Goal: Transaction & Acquisition: Obtain resource

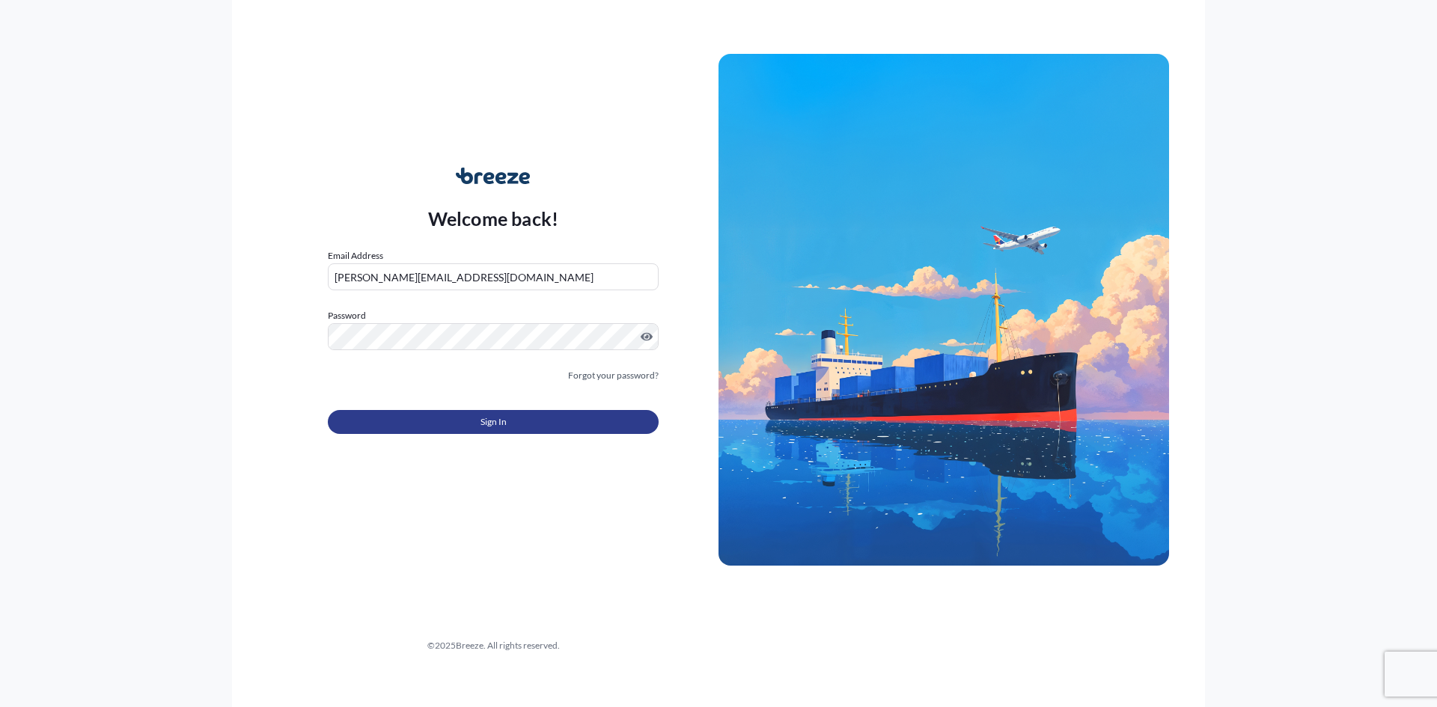
click at [481, 423] on span "Sign In" at bounding box center [493, 422] width 26 height 15
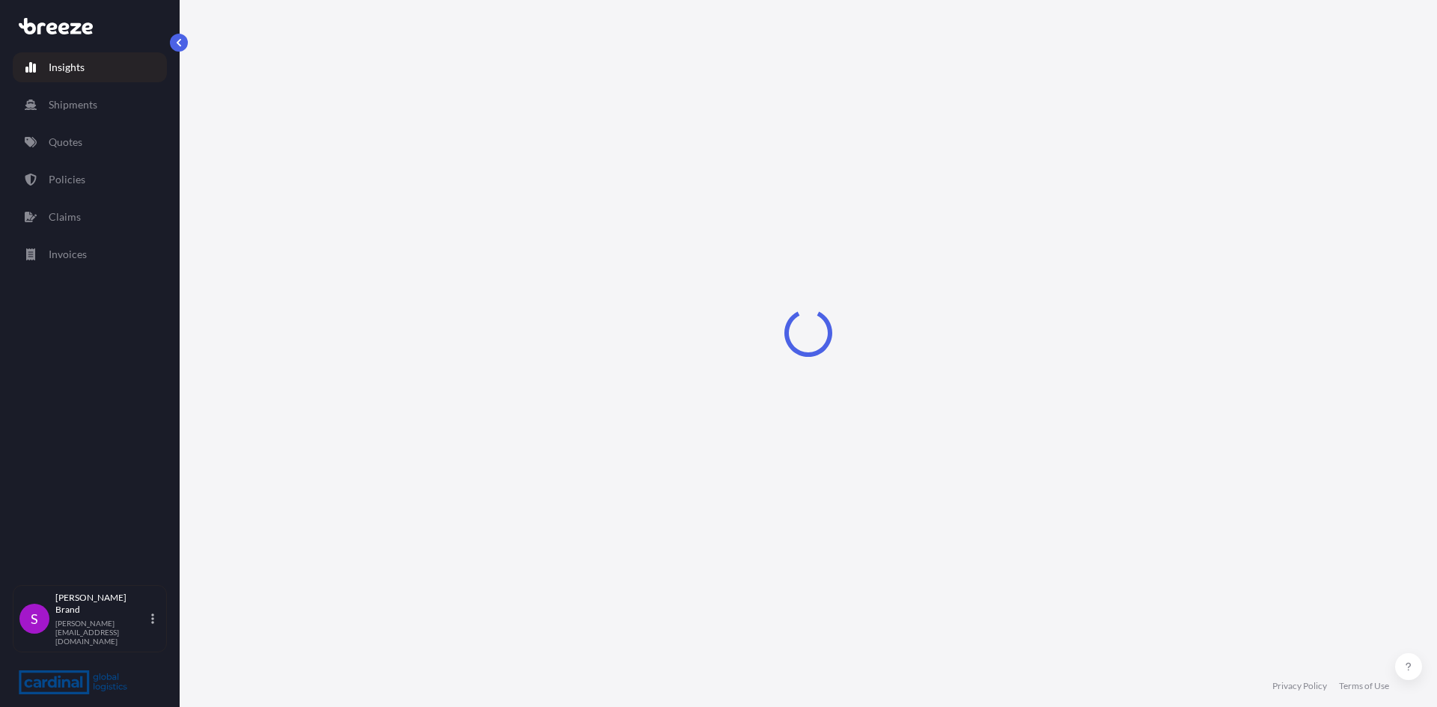
select select "2025"
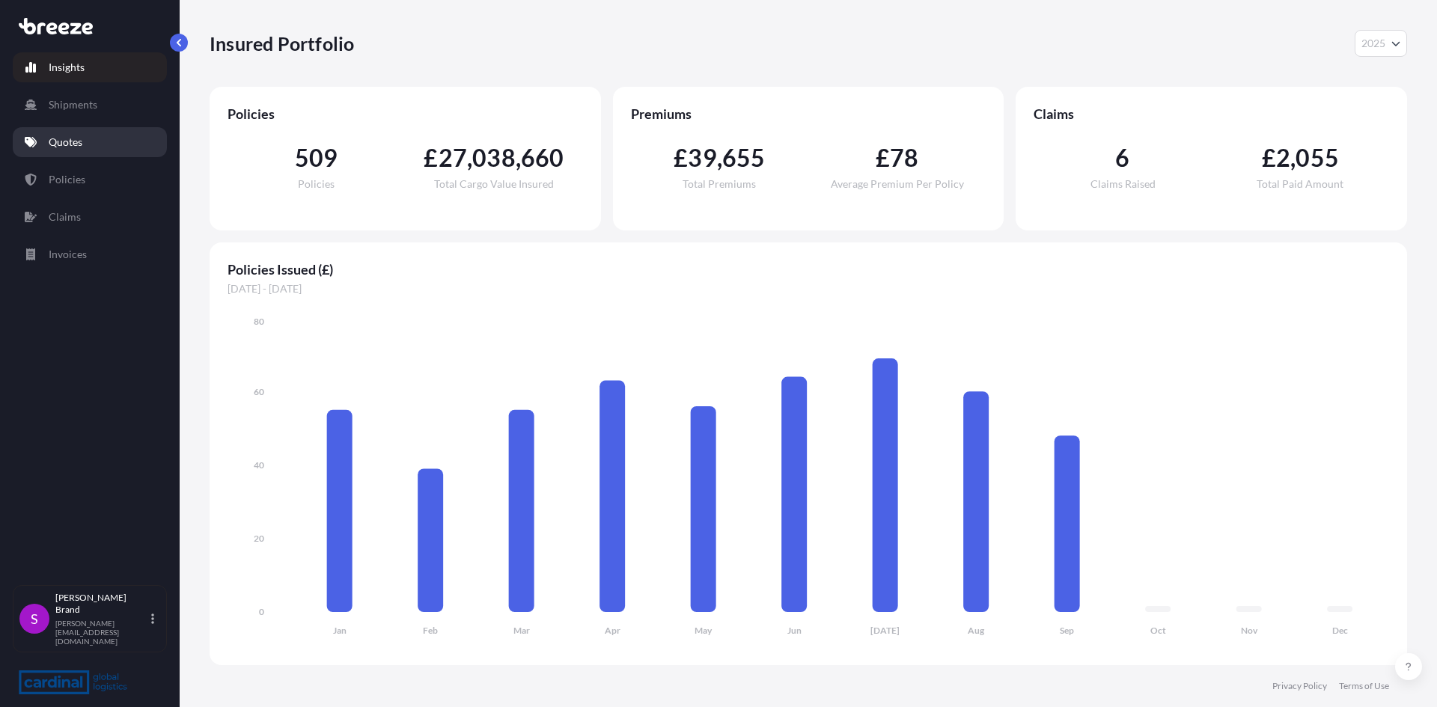
click at [68, 144] on p "Quotes" at bounding box center [66, 142] width 34 height 15
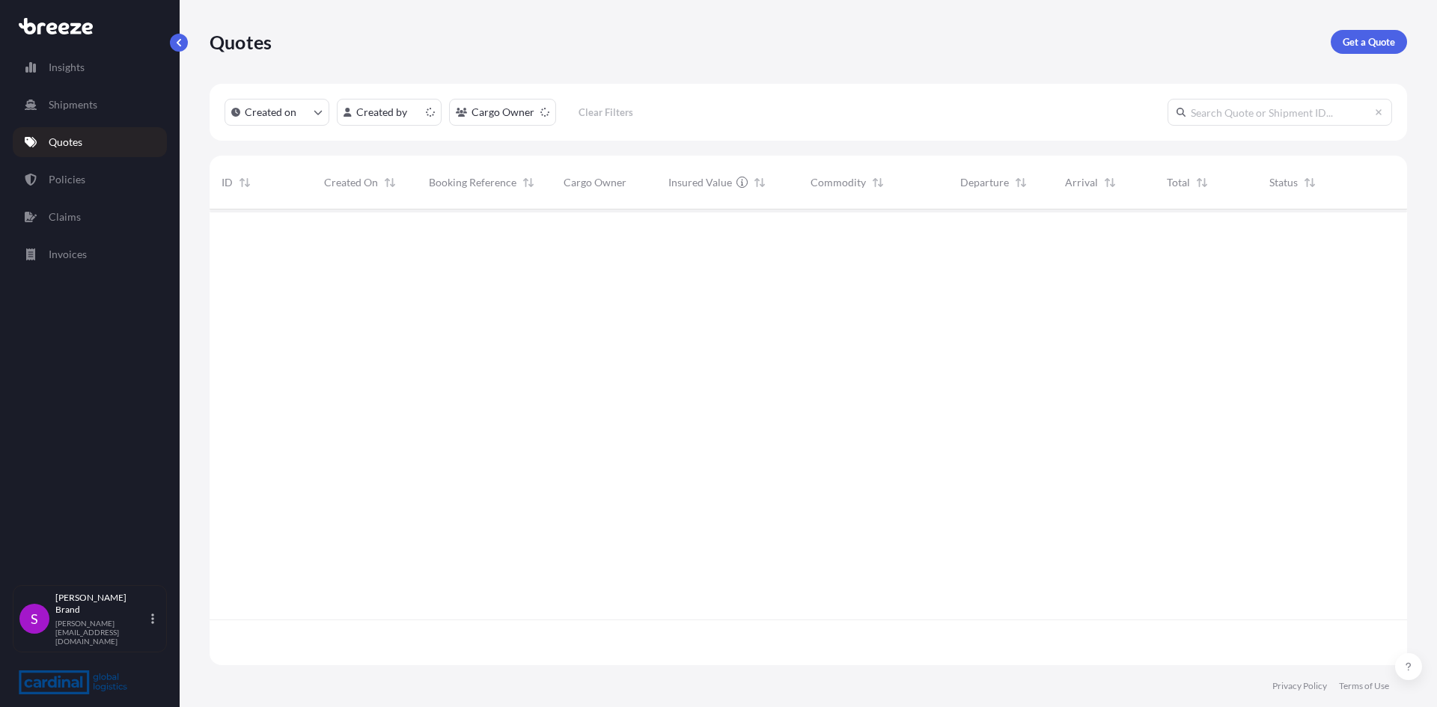
scroll to position [453, 1186]
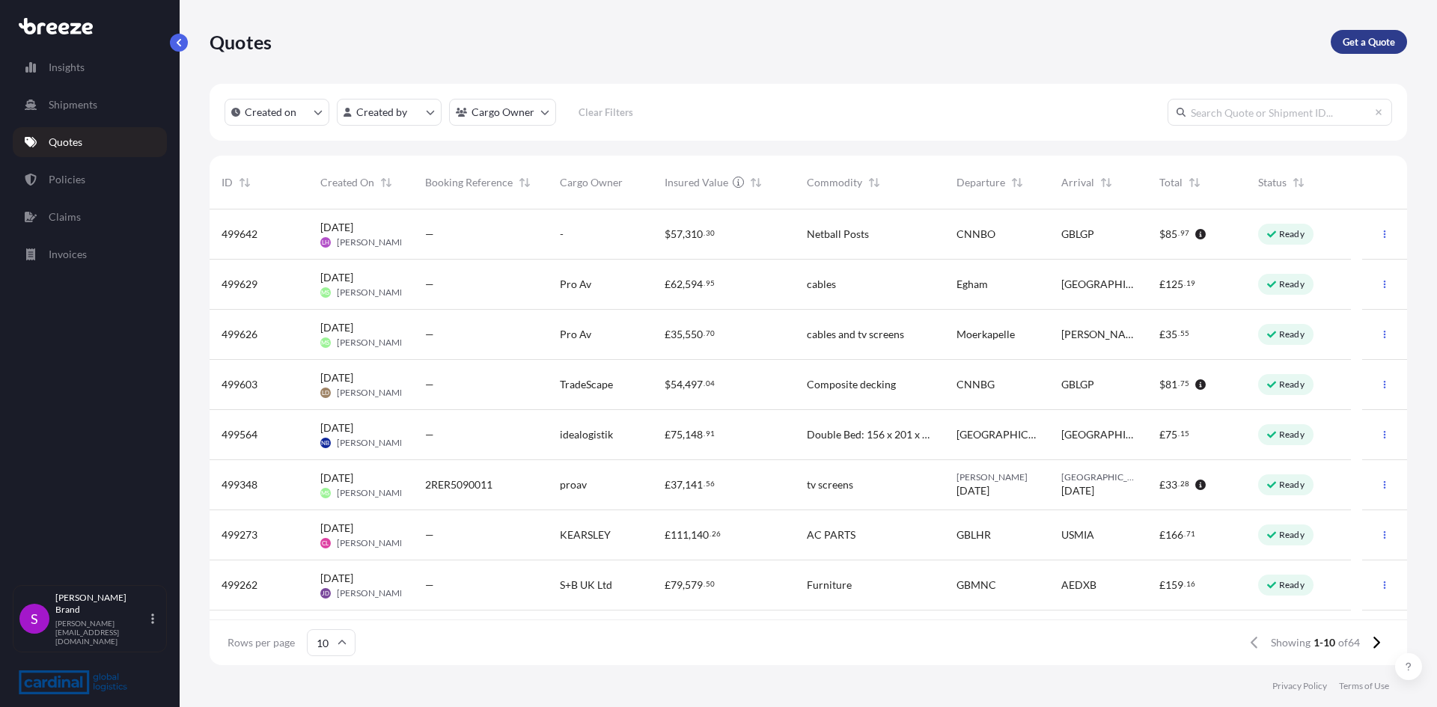
click at [1351, 45] on p "Get a Quote" at bounding box center [1368, 41] width 52 height 15
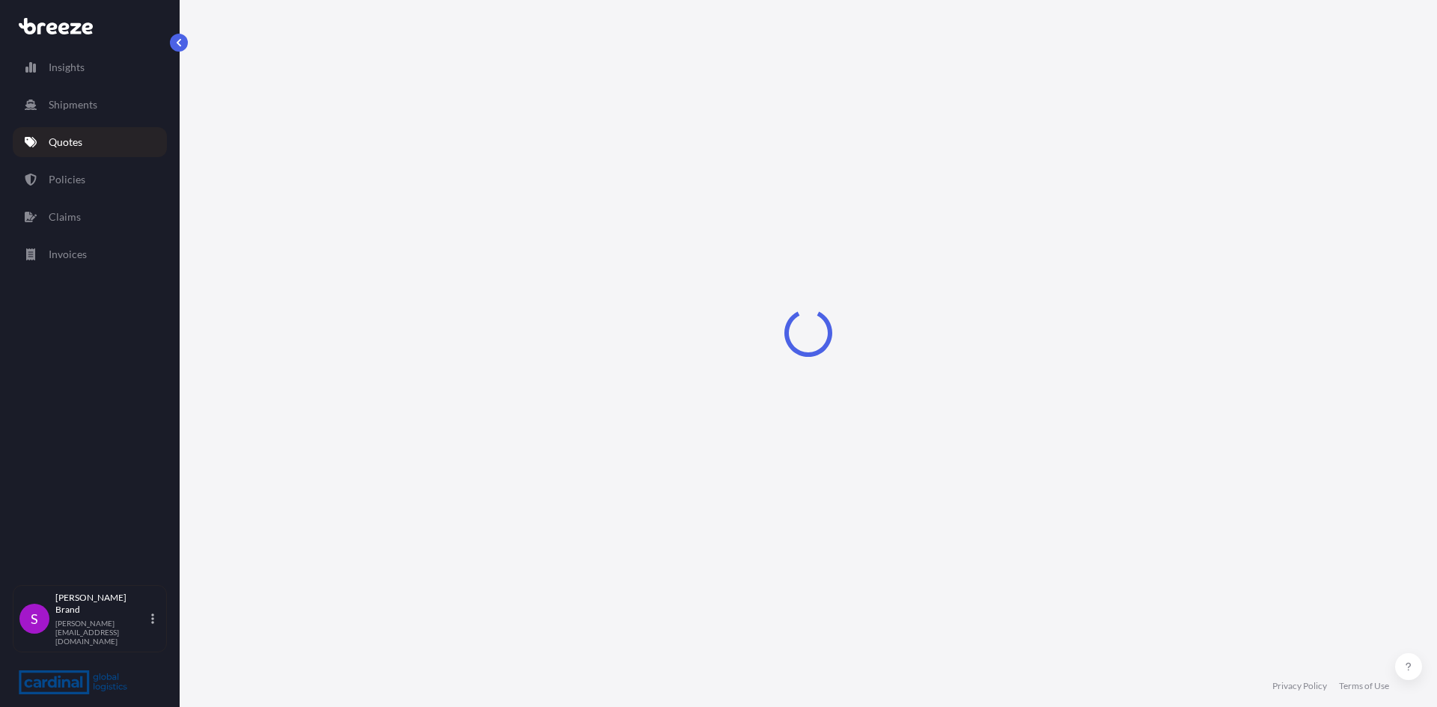
select select "Sea"
select select "1"
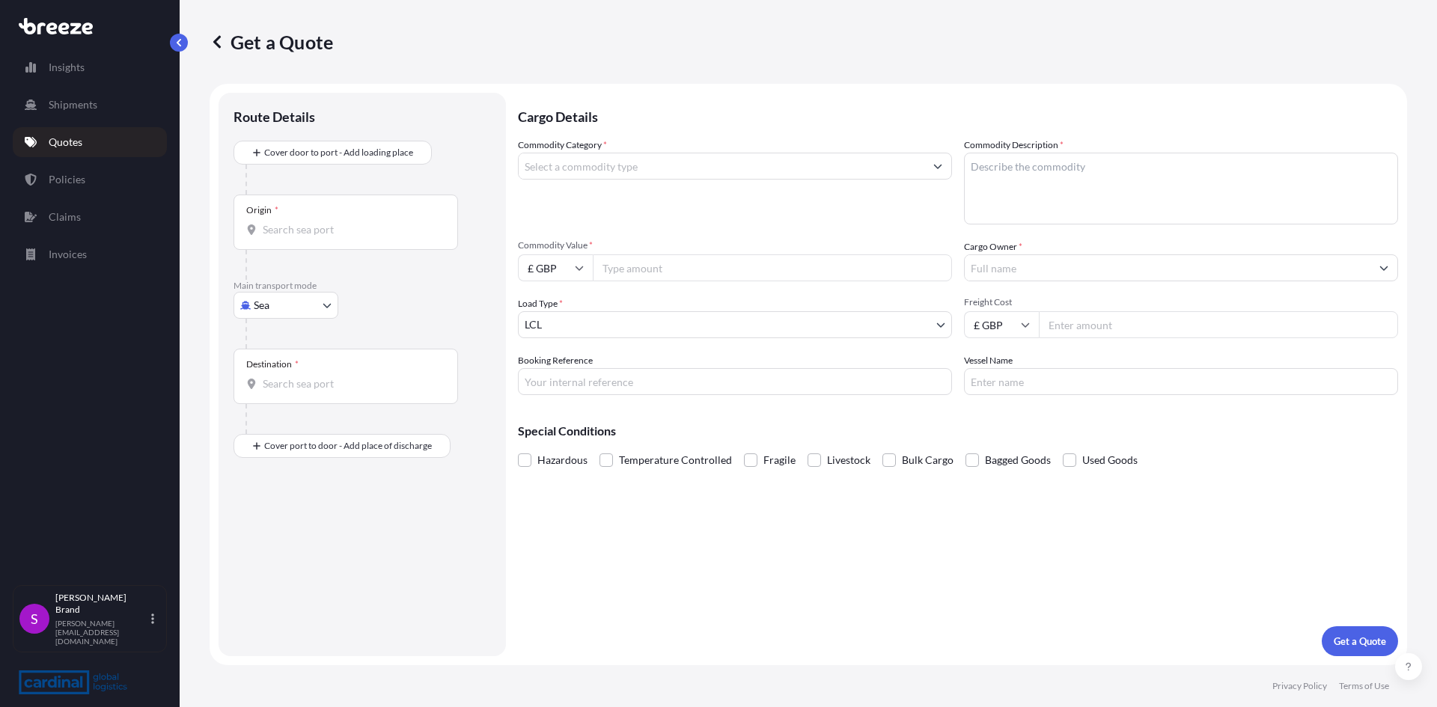
click at [308, 299] on body "Insights Shipments Quotes Policies Claims Invoices S [PERSON_NAME] [PERSON_NAME…" at bounding box center [718, 353] width 1437 height 707
click at [275, 393] on span "Road" at bounding box center [274, 398] width 24 height 15
select select "Road"
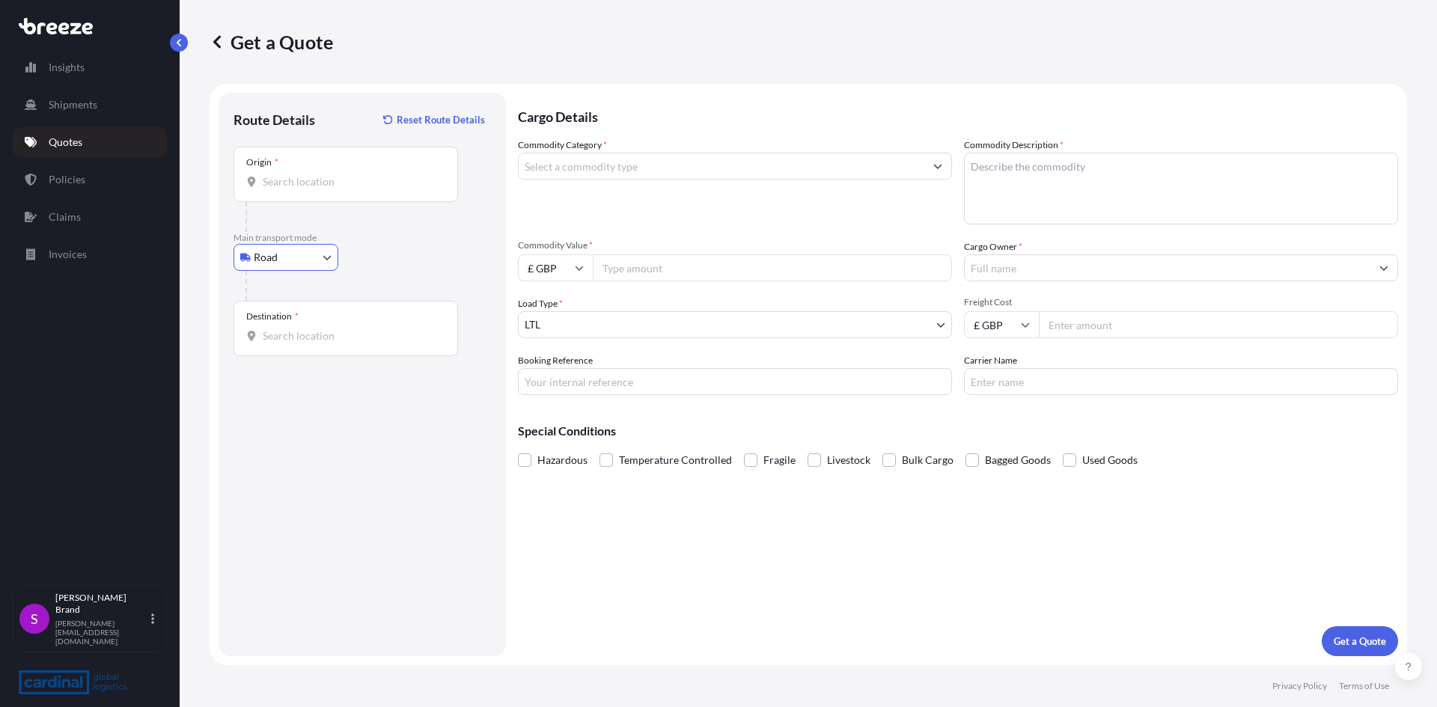
click at [343, 190] on div "Origin *" at bounding box center [345, 174] width 224 height 55
click at [343, 189] on input "Origin *" at bounding box center [351, 181] width 177 height 15
click at [350, 180] on input "[GEOGRAPHIC_DATA], ab12" at bounding box center [351, 181] width 177 height 15
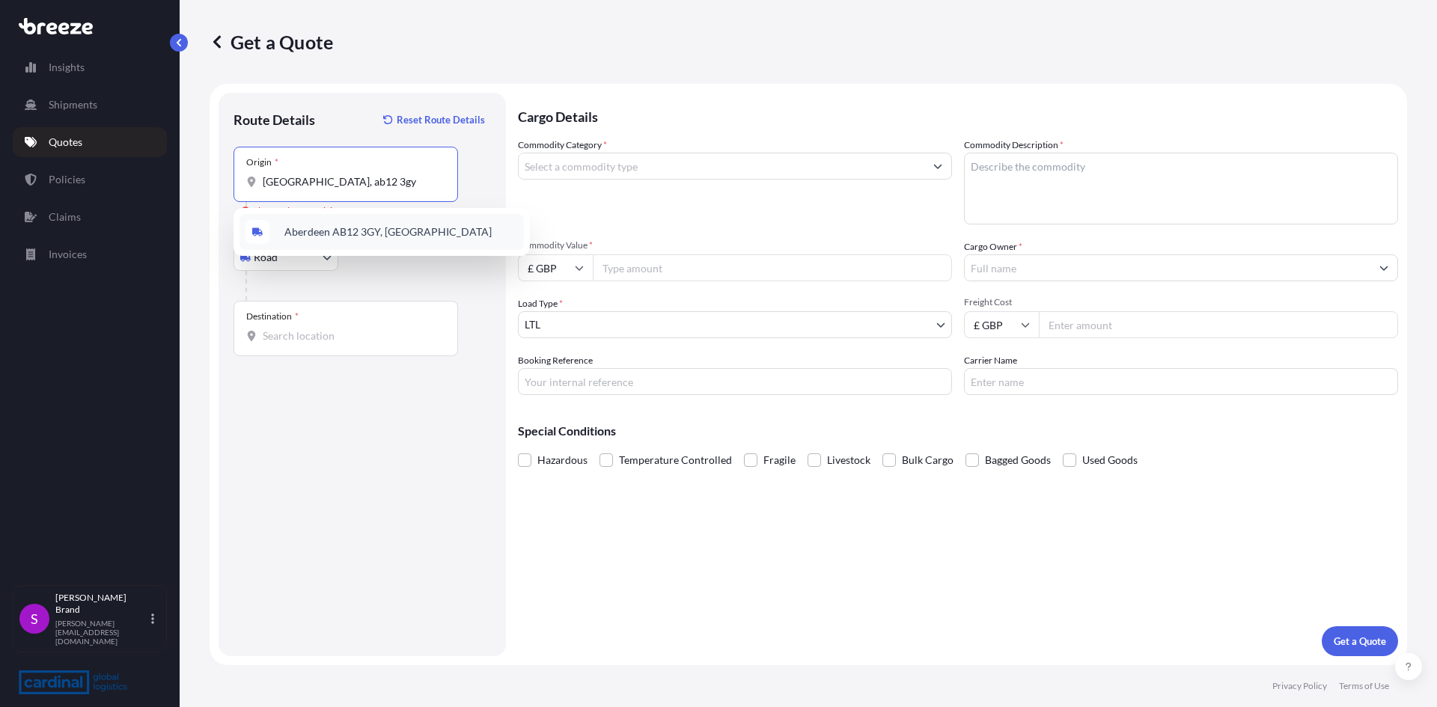
click at [342, 238] on span "Aberdeen AB12 3GY, [GEOGRAPHIC_DATA]" at bounding box center [387, 231] width 207 height 15
type input "Aberdeen AB12 3GY, [GEOGRAPHIC_DATA]"
click at [303, 345] on div "Destination *" at bounding box center [345, 328] width 224 height 55
click at [303, 343] on input "Destination *" at bounding box center [351, 335] width 177 height 15
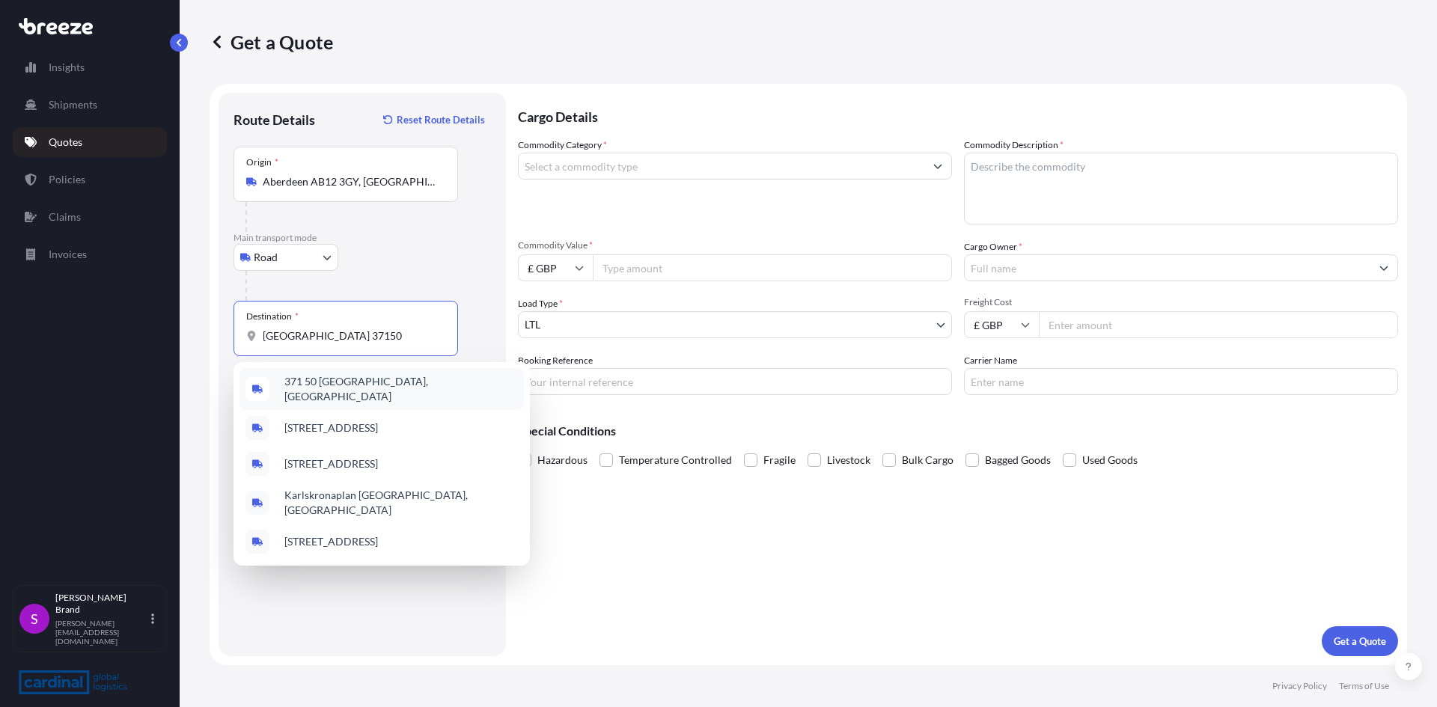
click at [401, 398] on div "371 50 [GEOGRAPHIC_DATA], [GEOGRAPHIC_DATA]" at bounding box center [381, 389] width 284 height 42
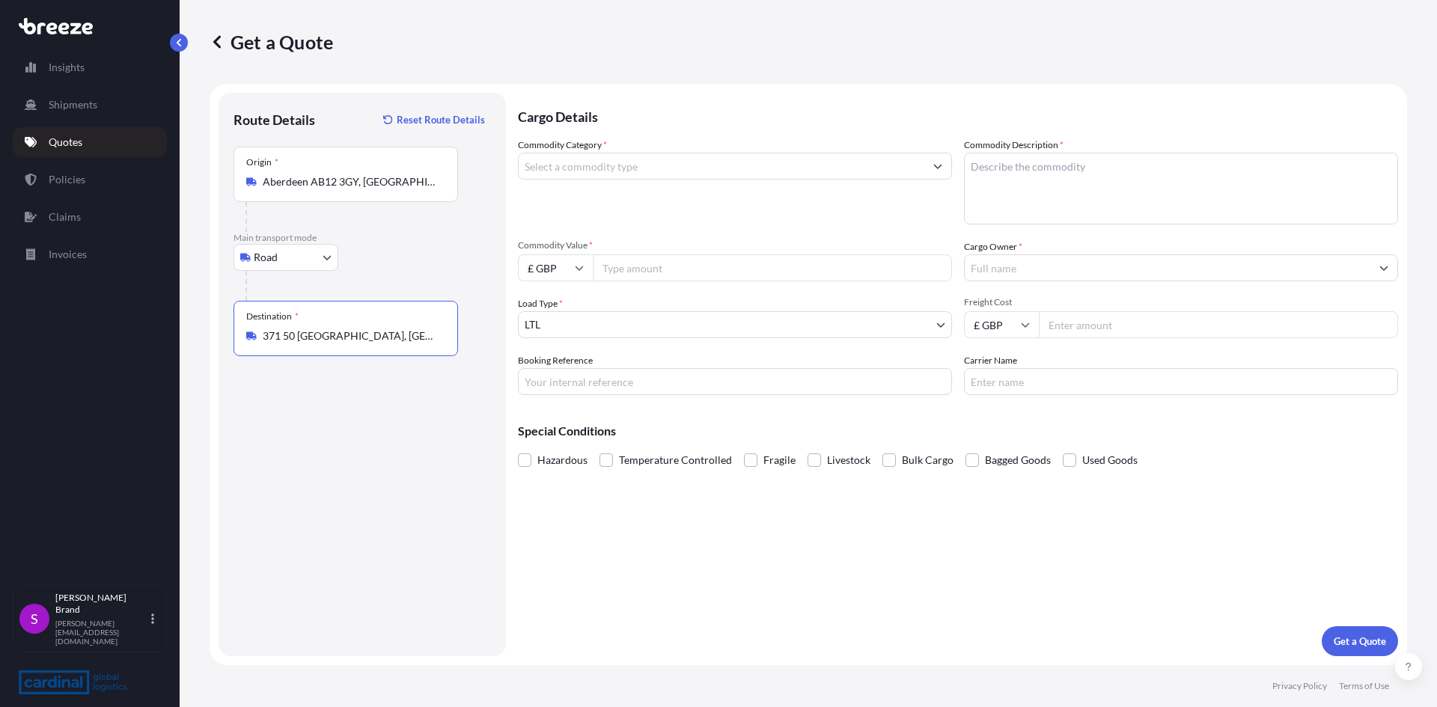
type input "371 50 [GEOGRAPHIC_DATA], [GEOGRAPHIC_DATA]"
click at [630, 272] on input "Commodity Value *" at bounding box center [772, 267] width 359 height 27
click at [691, 168] on input "Commodity Category *" at bounding box center [722, 166] width 406 height 27
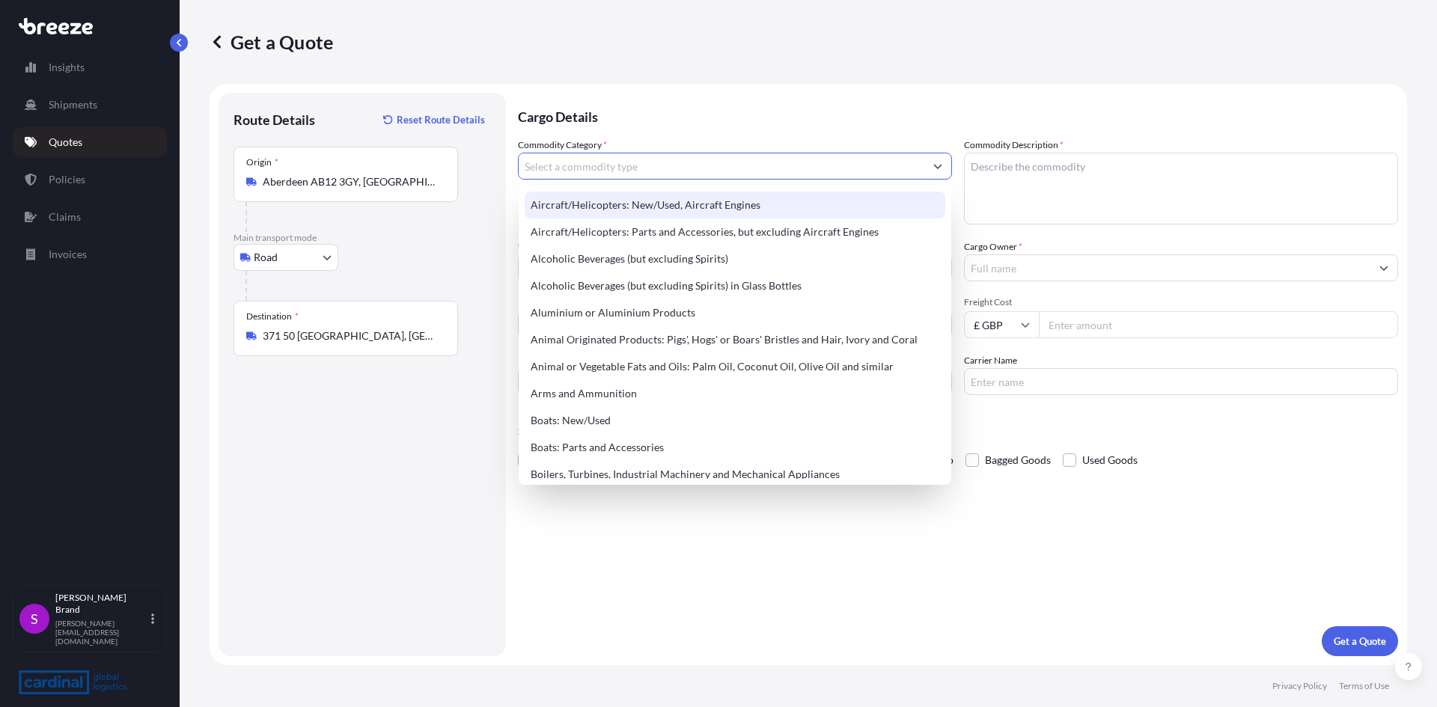
click at [1033, 385] on input "Carrier Name" at bounding box center [1181, 381] width 434 height 27
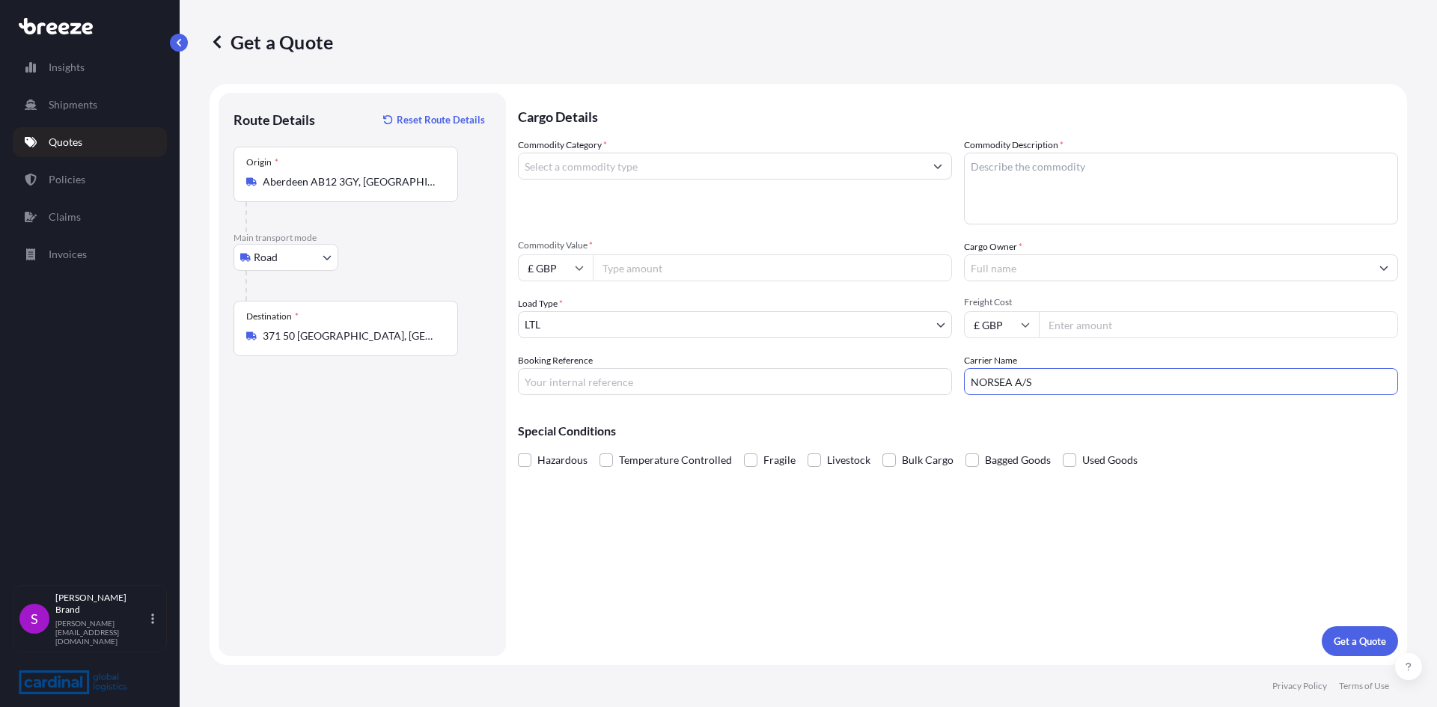
type input "NORSEA A/S"
click at [677, 391] on input "Booking Reference" at bounding box center [735, 381] width 434 height 27
type input "BALMORAL QUOTE TO [GEOGRAPHIC_DATA]"
click at [1077, 325] on input "Freight Cost" at bounding box center [1218, 324] width 359 height 27
type input "1150.00"
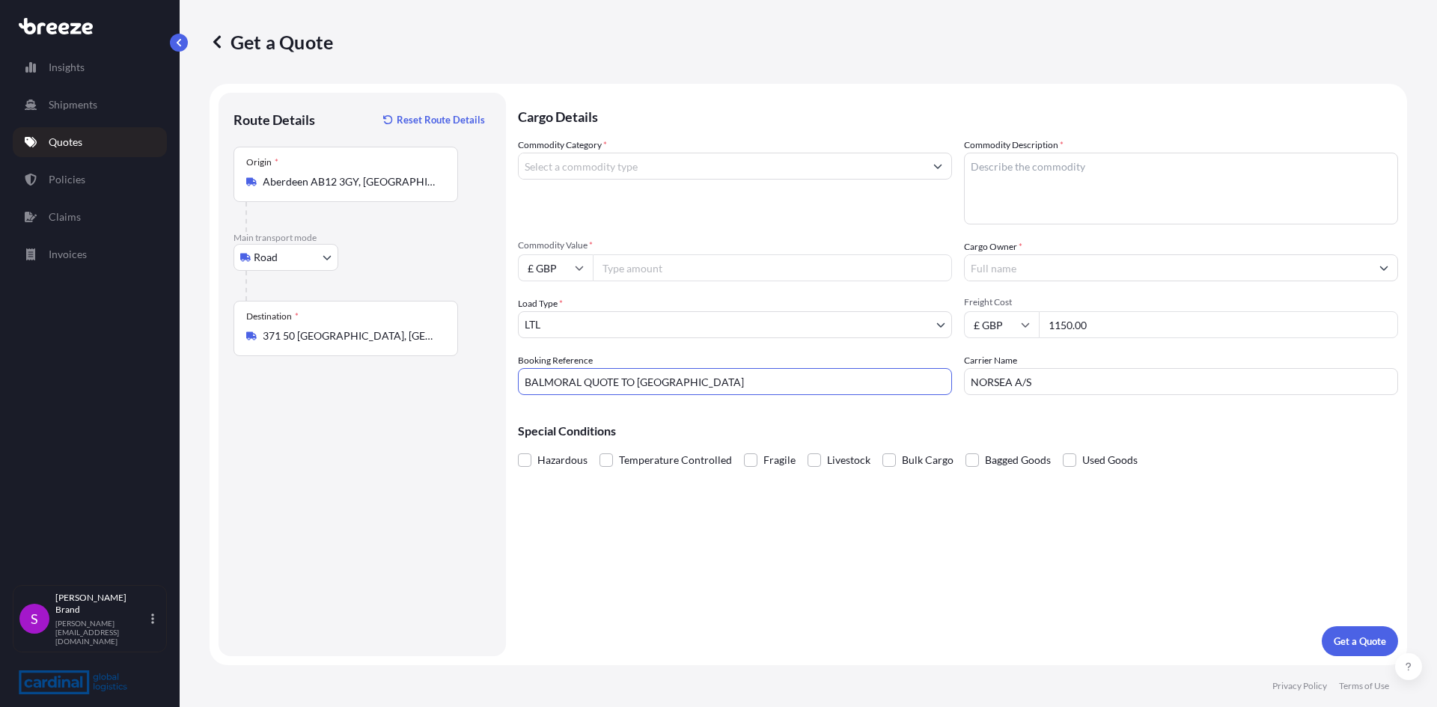
click at [1119, 268] on input "Cargo Owner *" at bounding box center [1167, 267] width 406 height 27
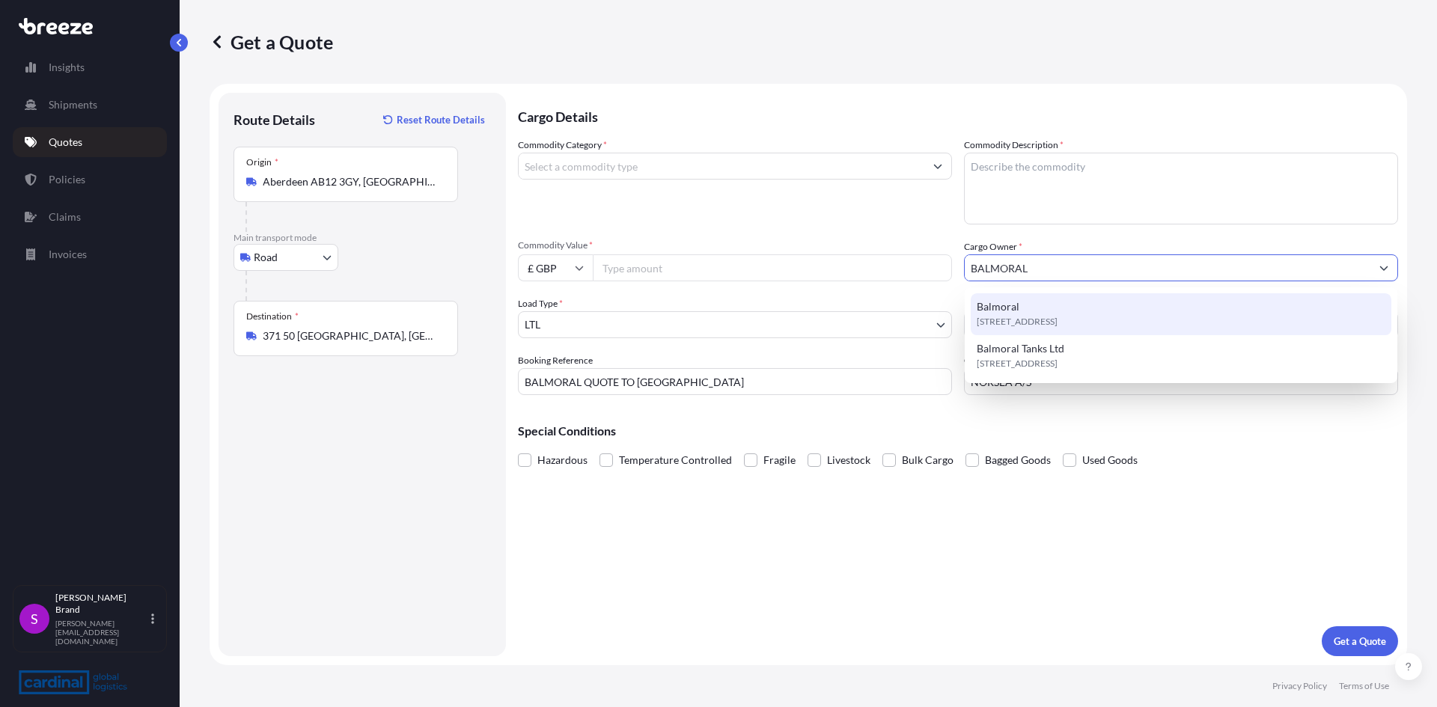
click at [1018, 308] on span "Balmoral" at bounding box center [997, 306] width 43 height 15
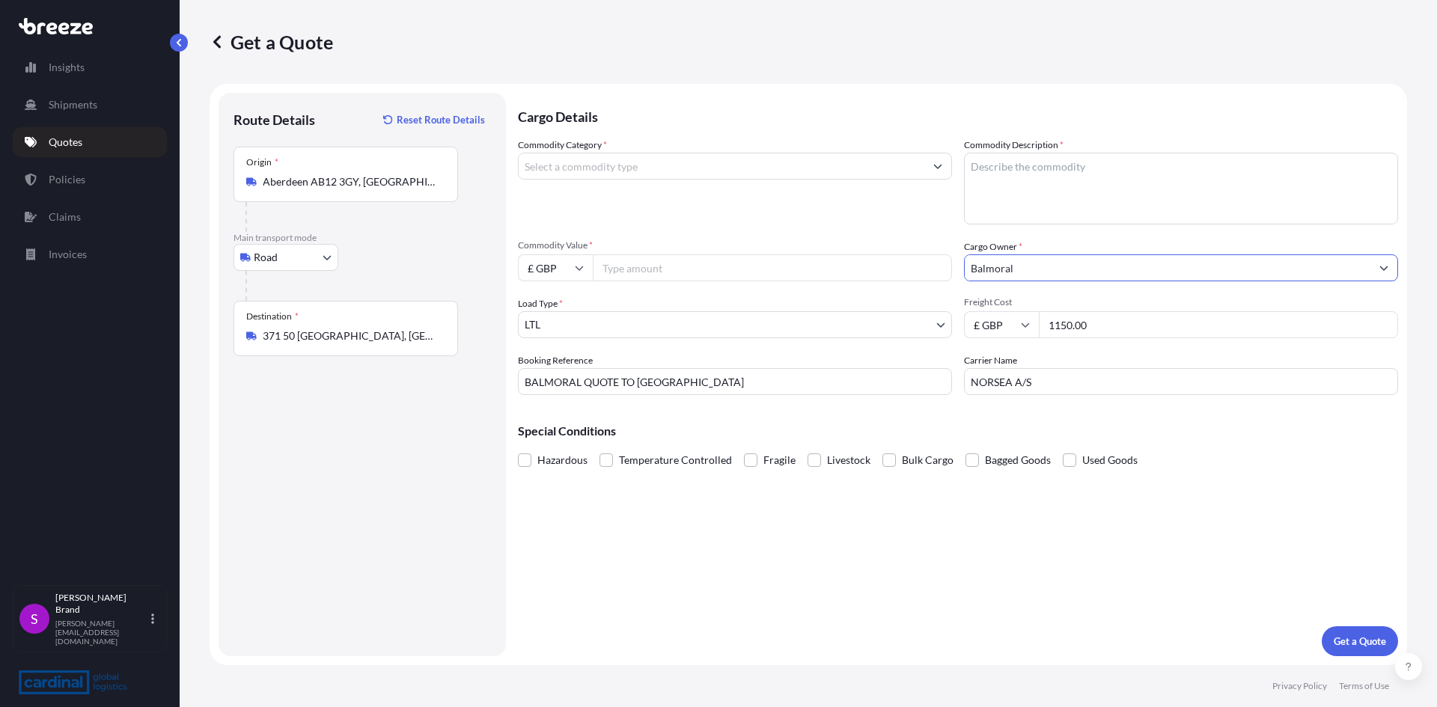
type input "Balmoral"
click at [1039, 174] on textarea "Commodity Description *" at bounding box center [1181, 189] width 434 height 72
drag, startPoint x: 992, startPoint y: 162, endPoint x: 1388, endPoint y: 224, distance: 400.7
click at [992, 162] on textarea "Commodity Description *" at bounding box center [1181, 189] width 434 height 72
drag, startPoint x: 703, startPoint y: 172, endPoint x: 816, endPoint y: 169, distance: 112.3
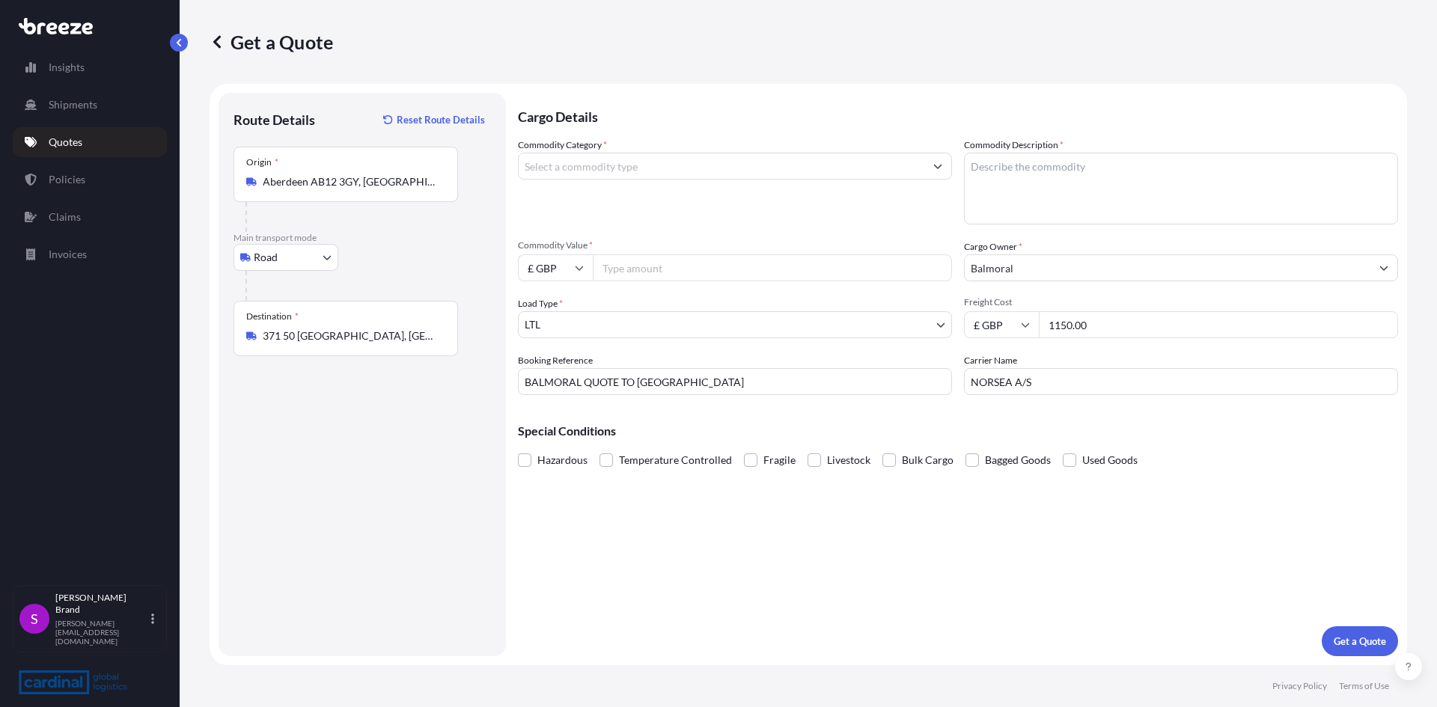
click at [703, 172] on input "Commodity Category *" at bounding box center [722, 166] width 406 height 27
type input "Alcoholic Beverages (but excluding Spirits) in Glass Bottles4"
click at [635, 275] on input "Commodity Value *" at bounding box center [772, 267] width 359 height 27
type input "48000"
click at [818, 171] on input "Alcoholic Beverages (but excluding Spirits) in Glass Bottles4" at bounding box center [722, 166] width 406 height 27
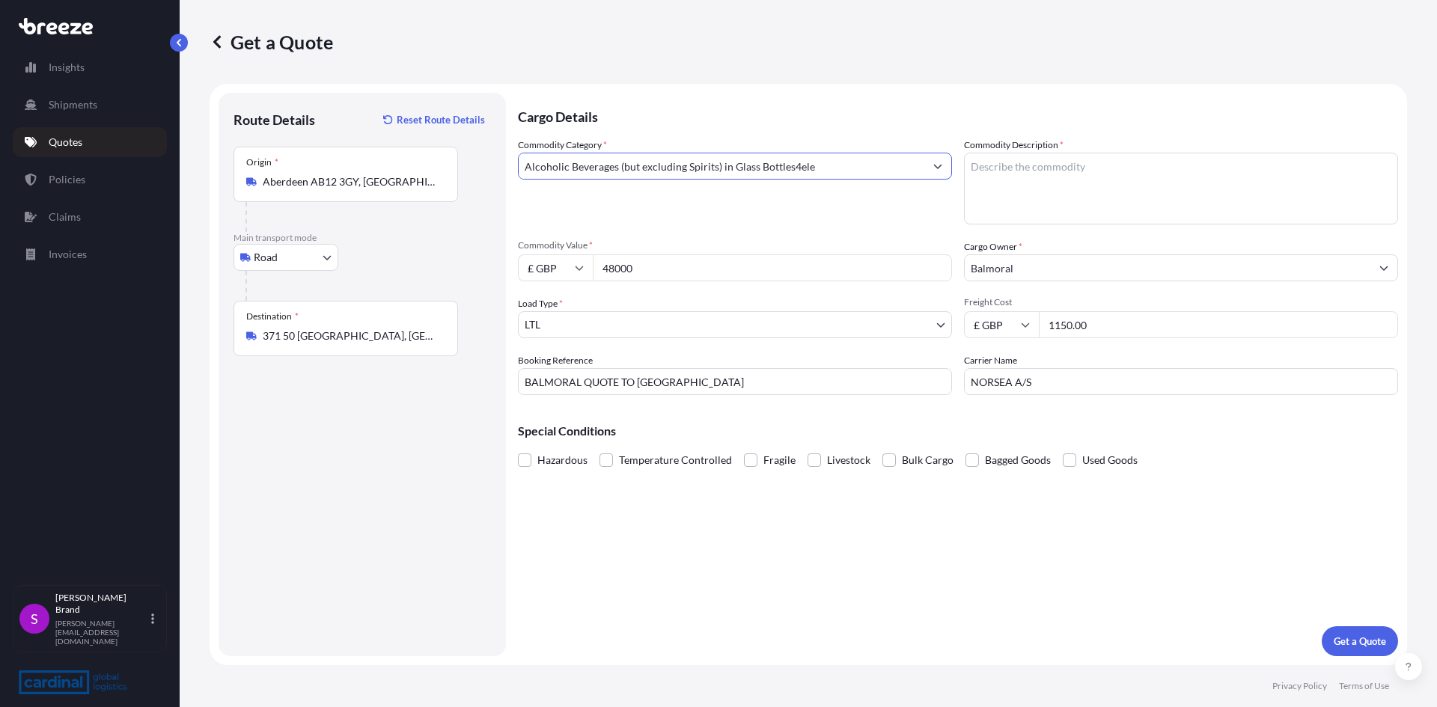
type input "Alcoholic Beverages (but excluding Spirits) in Glass Bottles4elec"
drag, startPoint x: 819, startPoint y: 171, endPoint x: 453, endPoint y: 158, distance: 366.1
click at [453, 158] on form "Route Details Reset Route Details Place of loading Road Road Rail Origin * [GEO…" at bounding box center [808, 374] width 1197 height 581
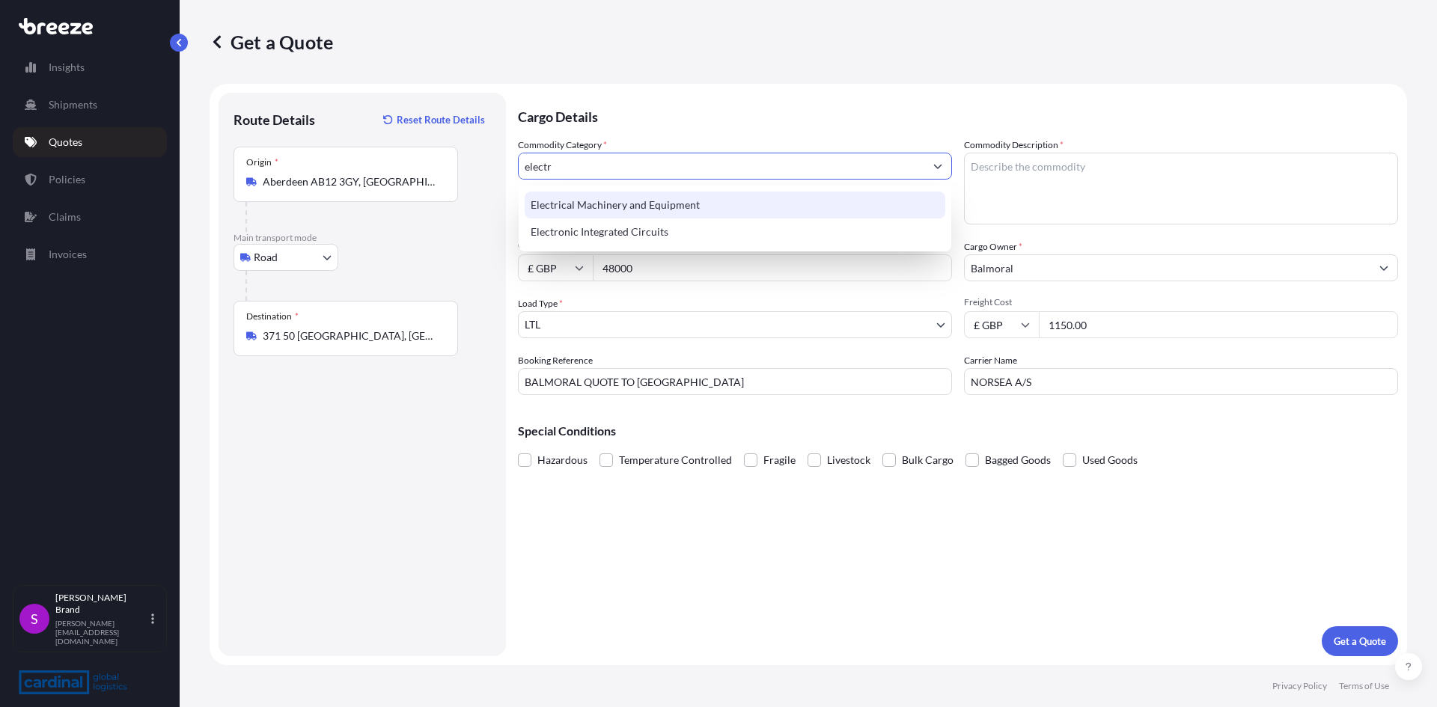
click at [606, 201] on div "Electrical Machinery and Equipment" at bounding box center [735, 205] width 421 height 27
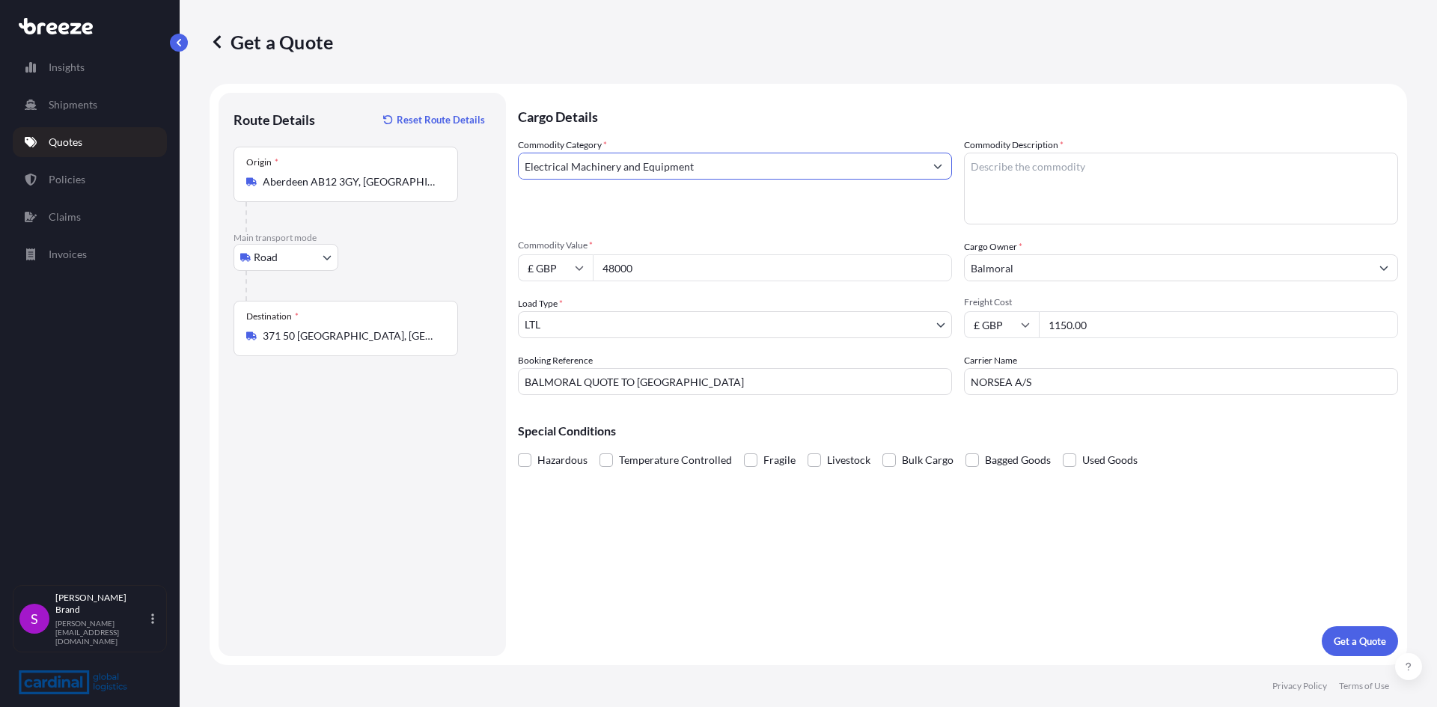
type input "Electrical Machinery and Equipment"
click at [1119, 165] on textarea "Commodity Description *" at bounding box center [1181, 189] width 434 height 72
type textarea "P"
type textarea "CPS COMPONENTS"
click at [1351, 631] on button "Get a Quote" at bounding box center [1359, 641] width 76 height 30
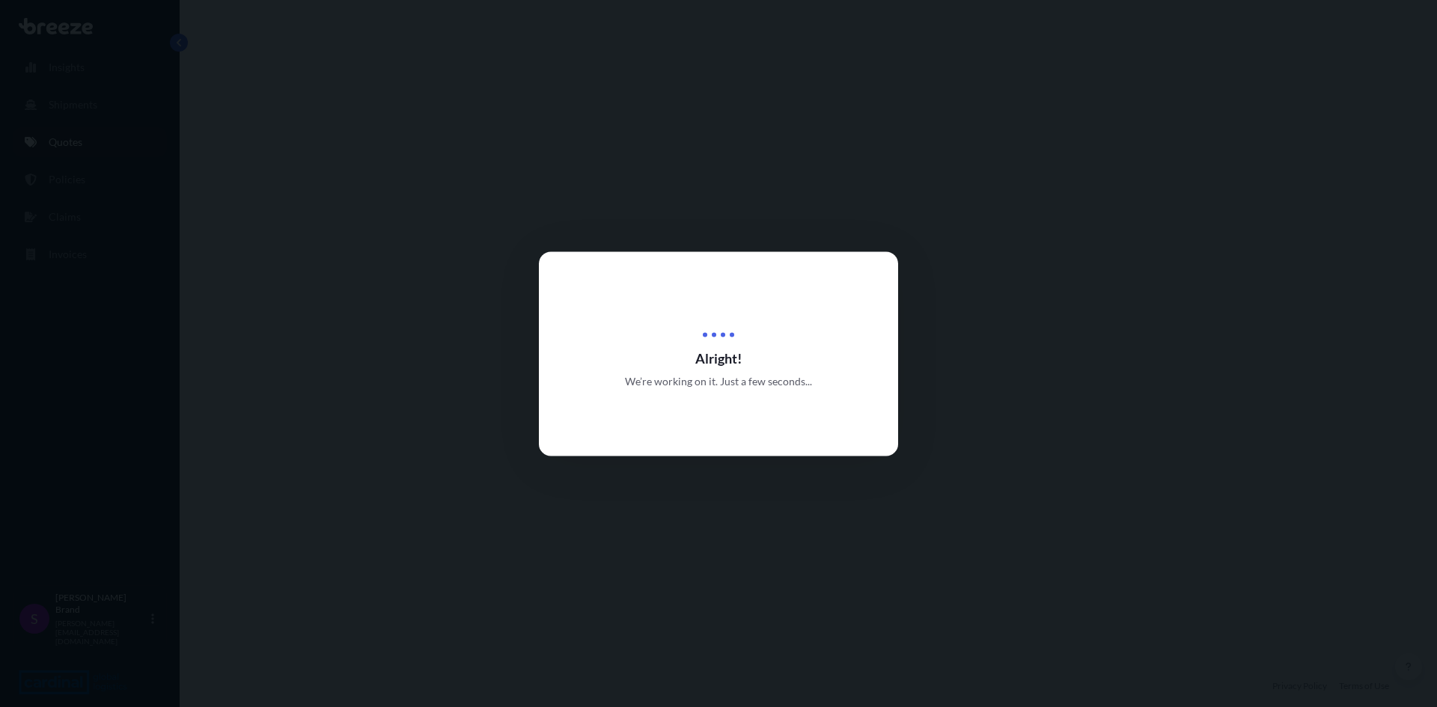
select select "Road"
select select "1"
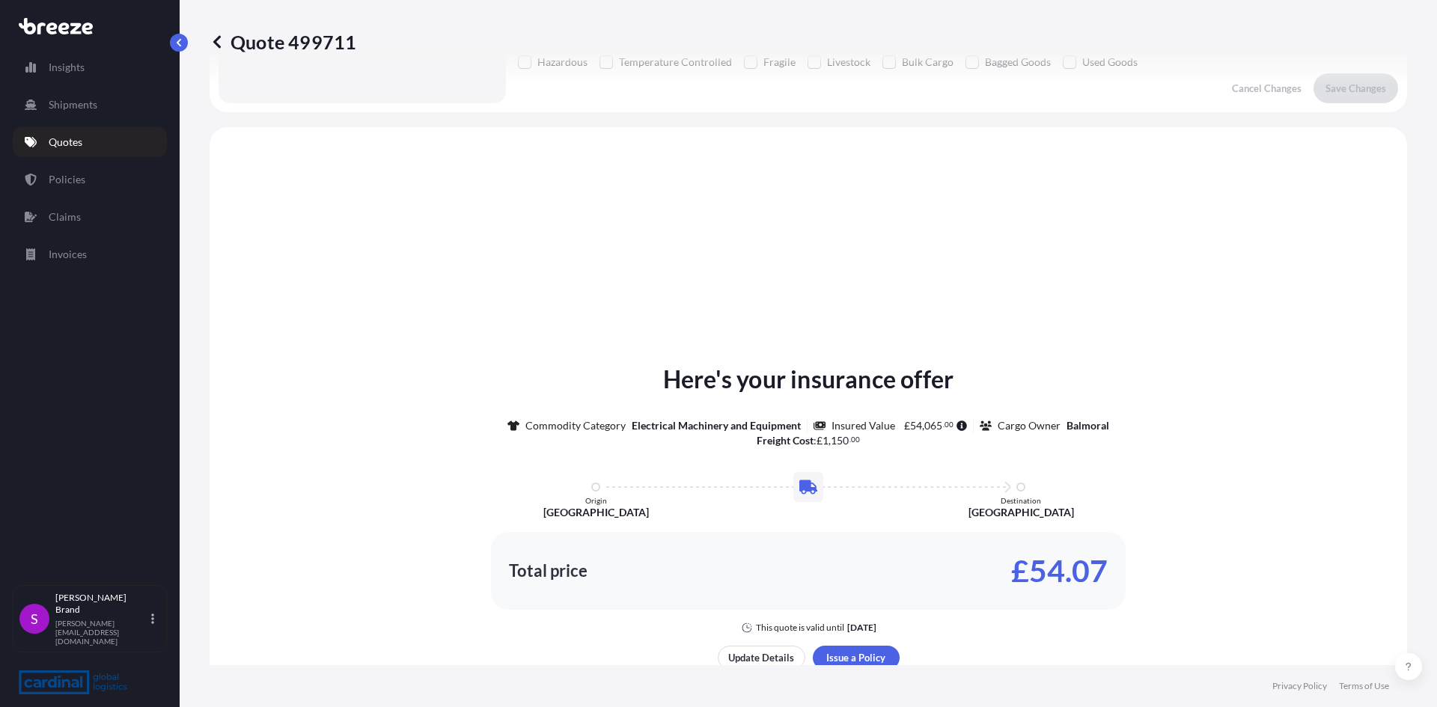
scroll to position [450, 0]
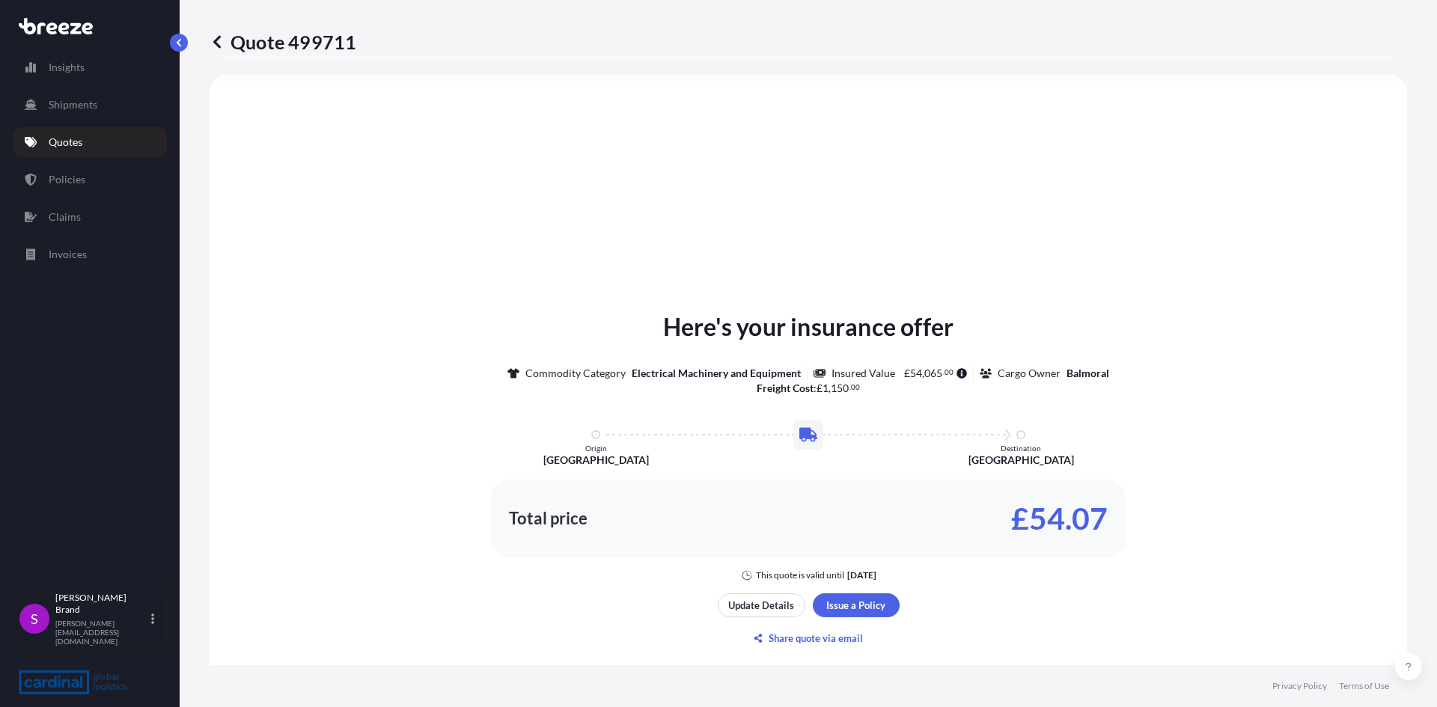
click at [69, 147] on p "Quotes" at bounding box center [66, 142] width 34 height 15
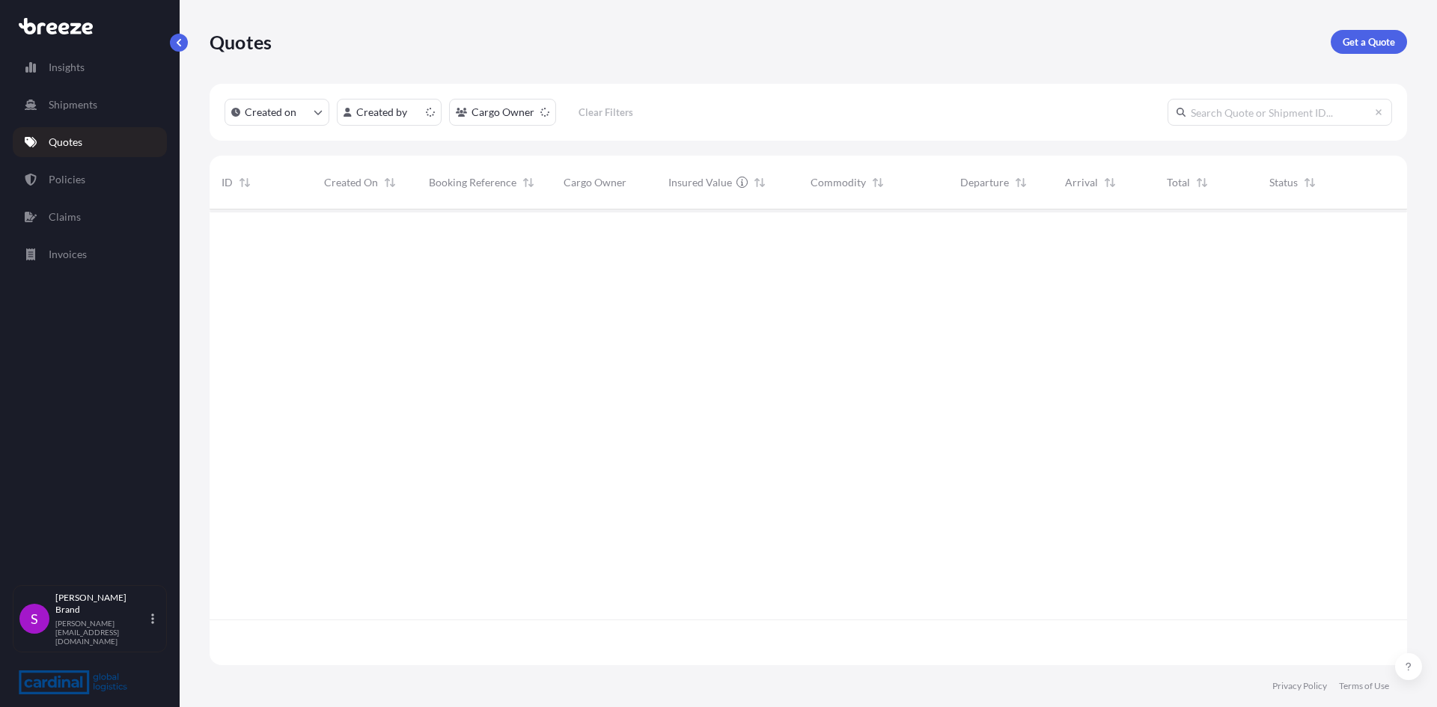
scroll to position [453, 1186]
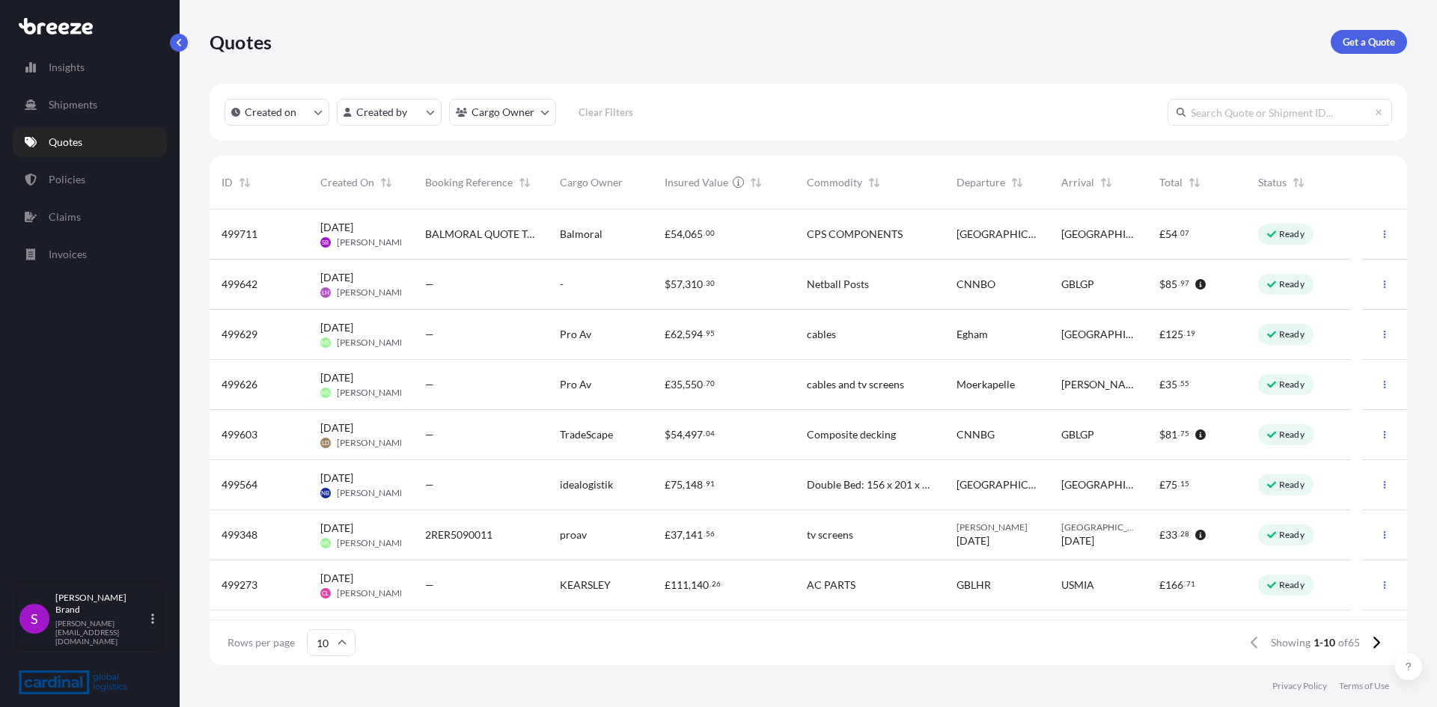
click at [527, 243] on div "BALMORAL QUOTE TO [GEOGRAPHIC_DATA]" at bounding box center [480, 235] width 135 height 50
select select "Road"
select select "1"
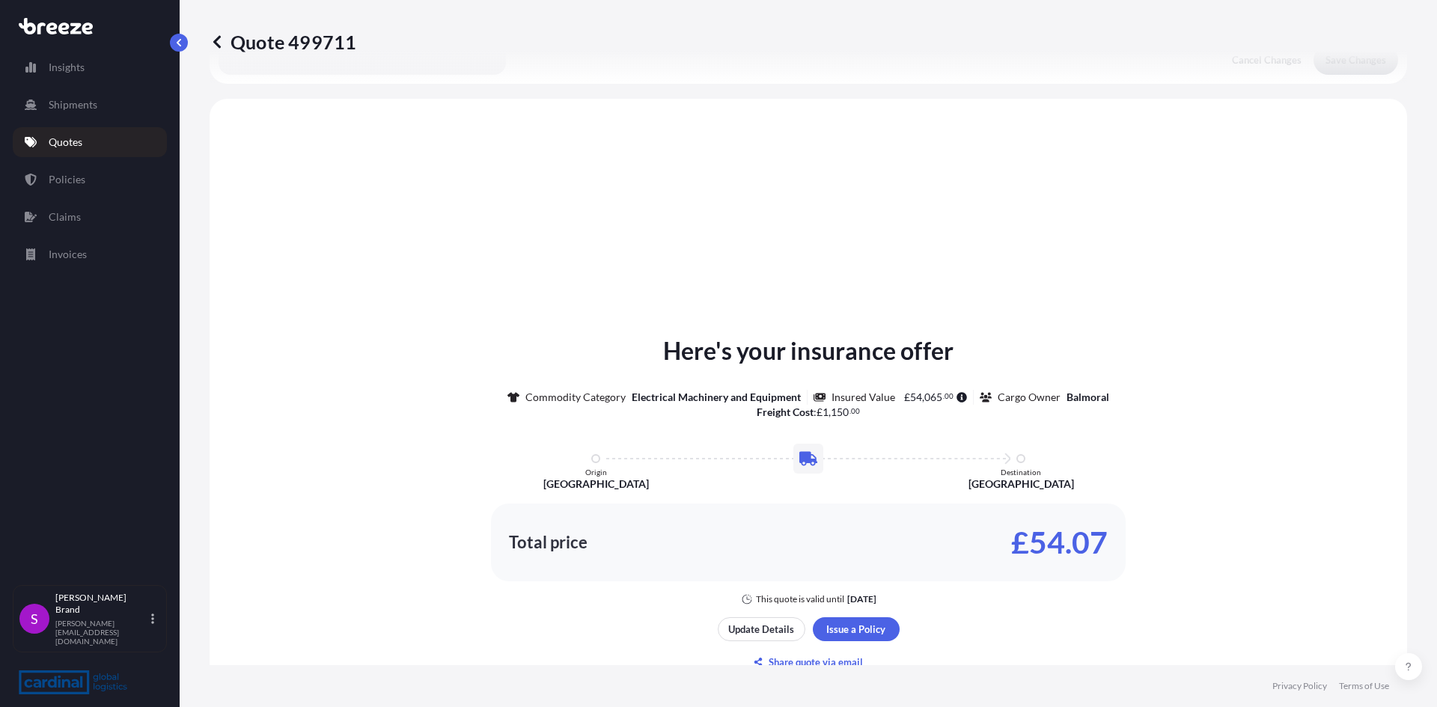
scroll to position [450, 0]
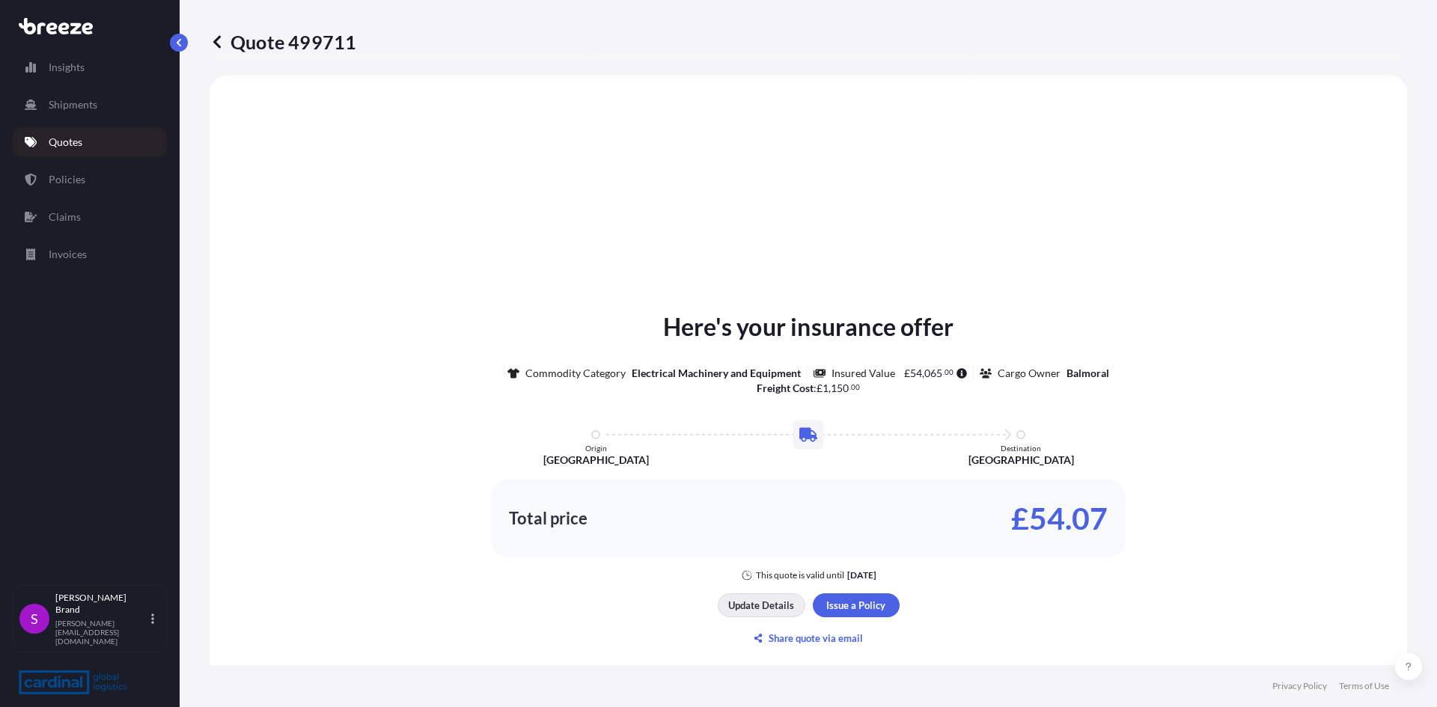
click at [770, 602] on p "Update Details" at bounding box center [761, 605] width 66 height 15
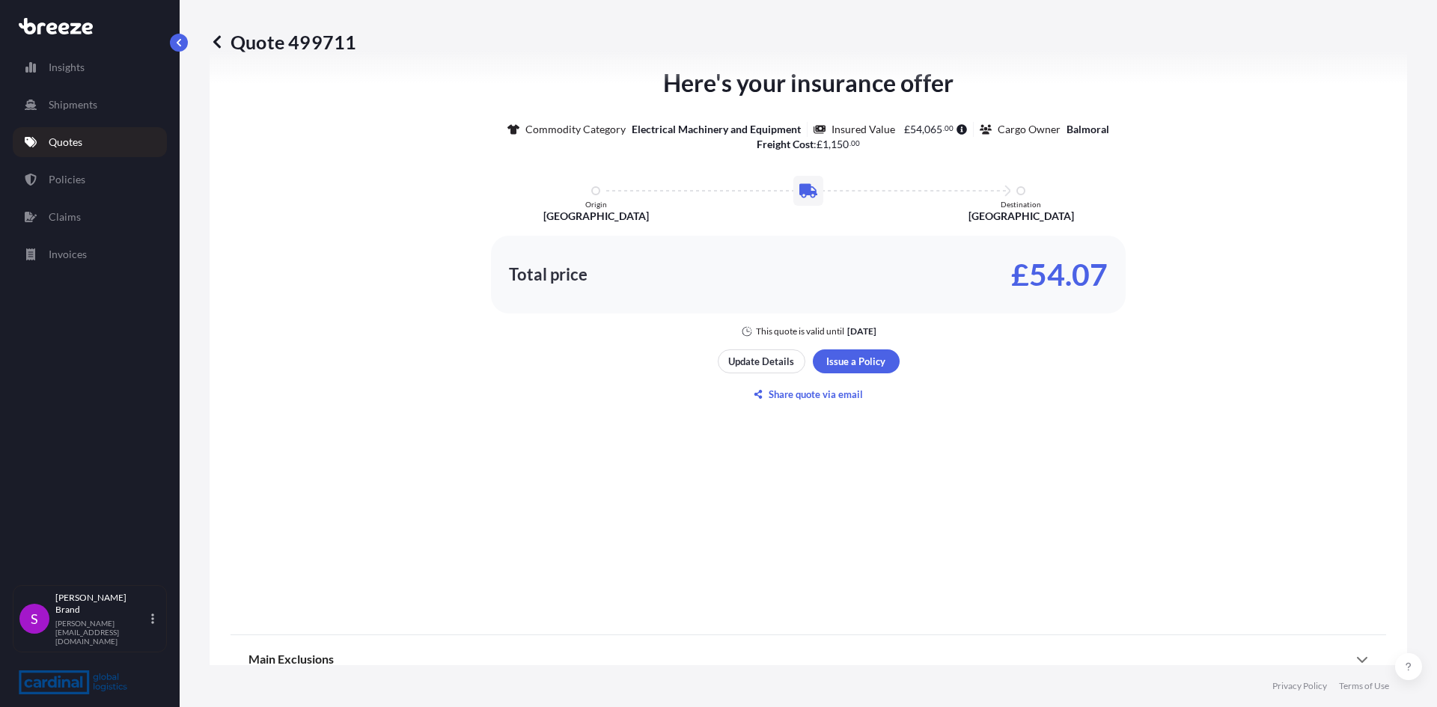
scroll to position [697, 0]
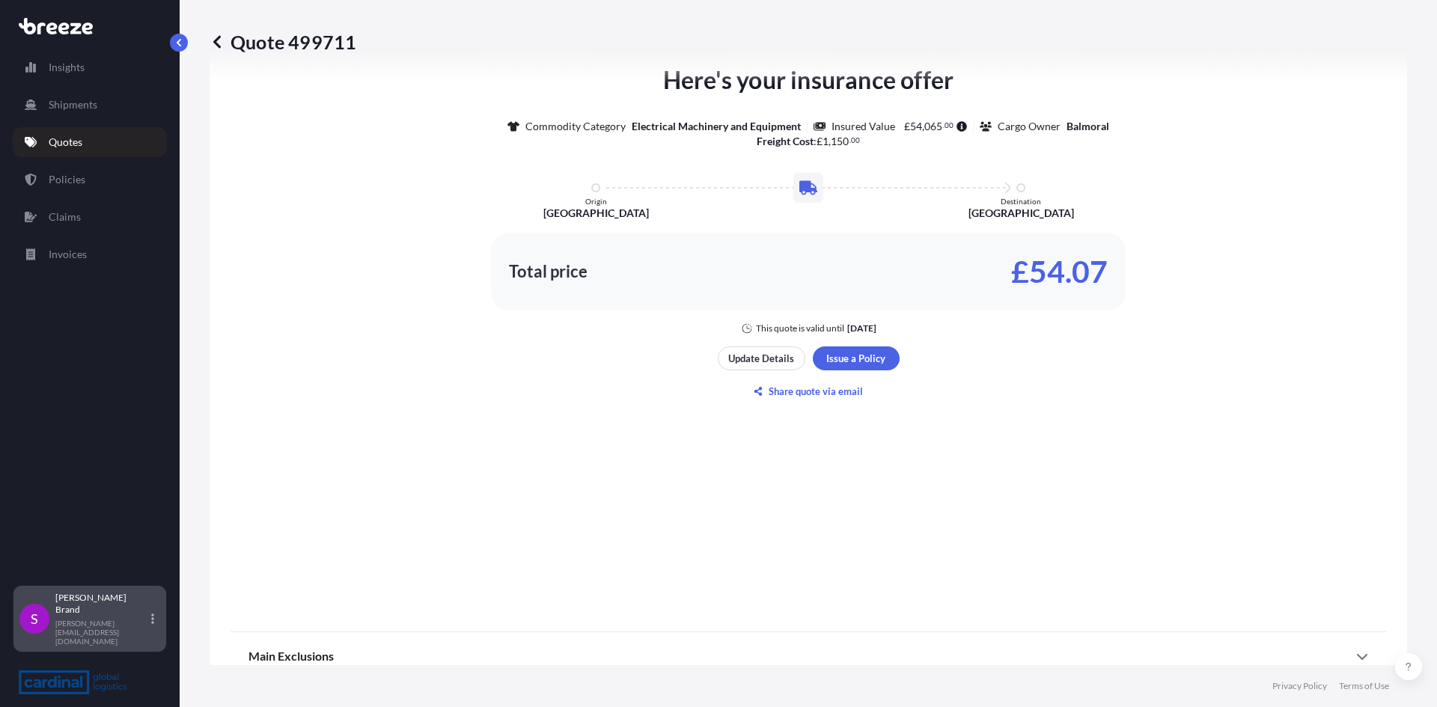
click at [104, 616] on p "[PERSON_NAME]" at bounding box center [101, 604] width 93 height 24
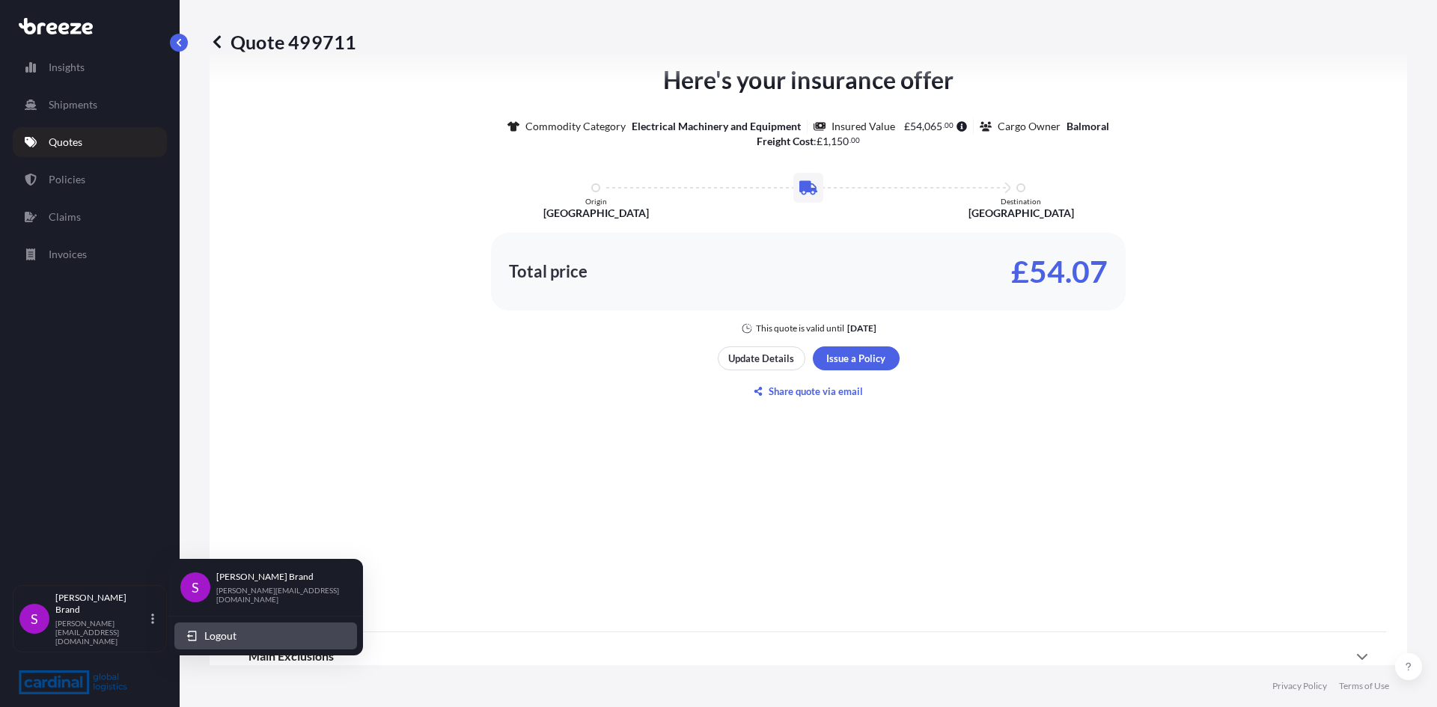
click at [225, 635] on span "Logout" at bounding box center [220, 636] width 32 height 15
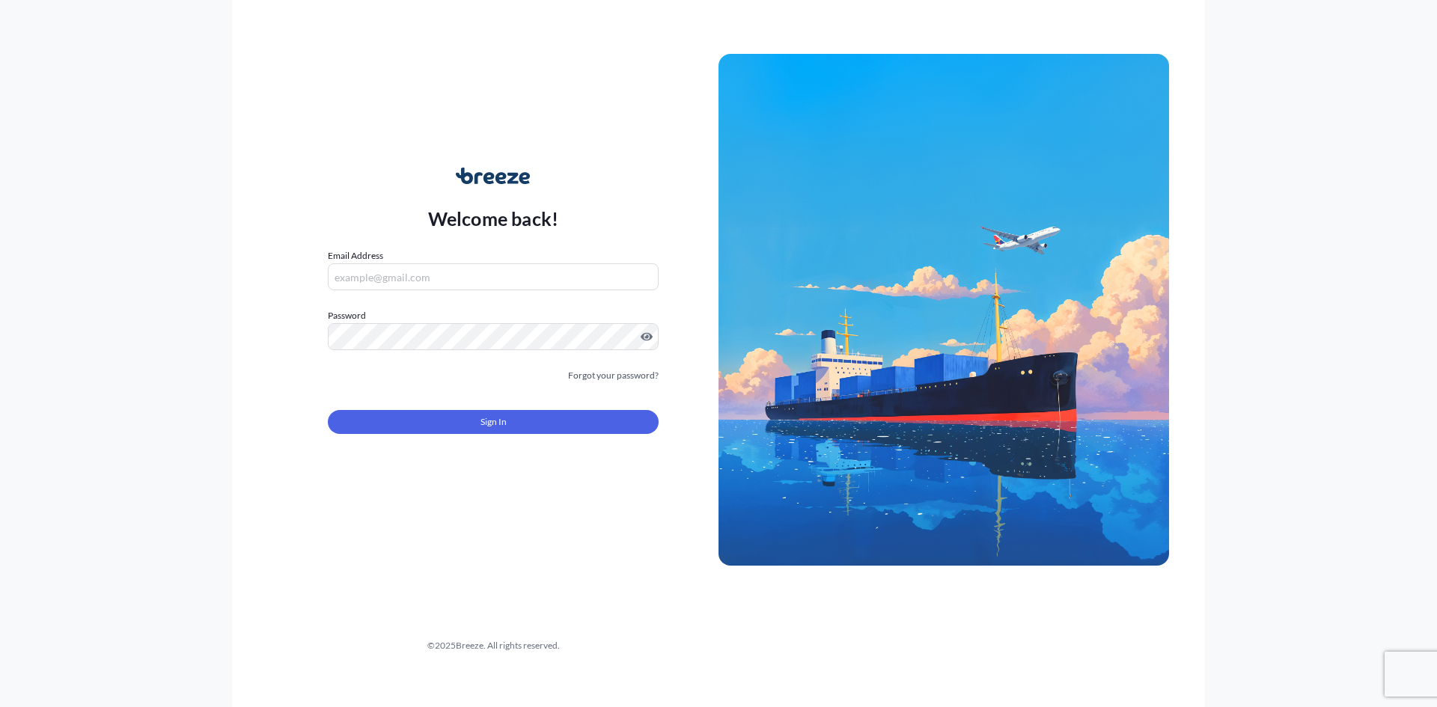
type input "[PERSON_NAME][EMAIL_ADDRESS][DOMAIN_NAME]"
